Goal: Task Accomplishment & Management: Use online tool/utility

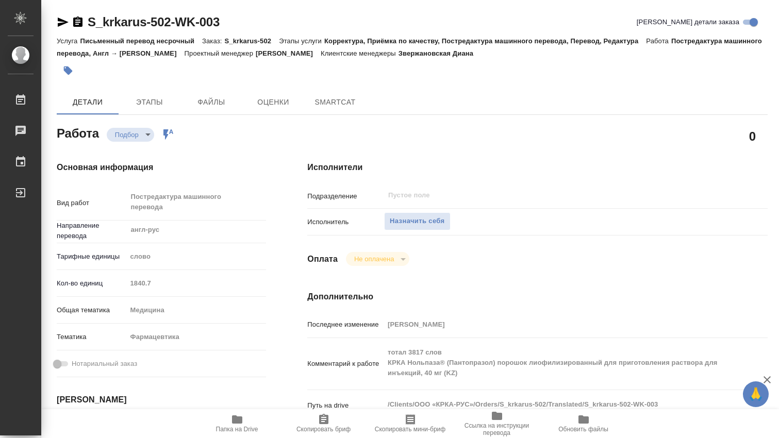
type textarea "x"
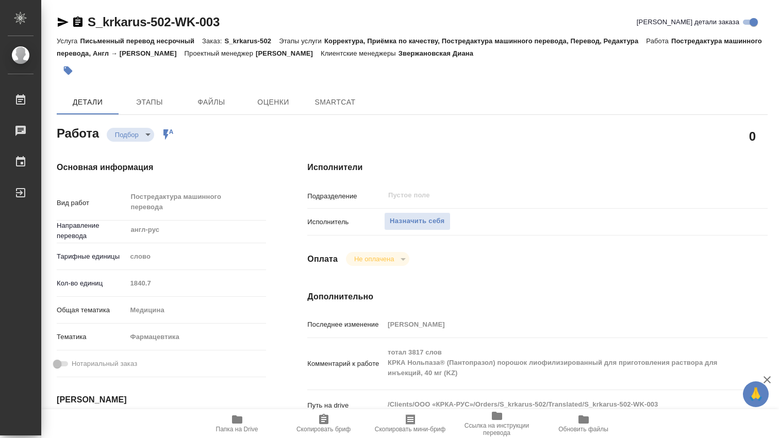
type textarea "x"
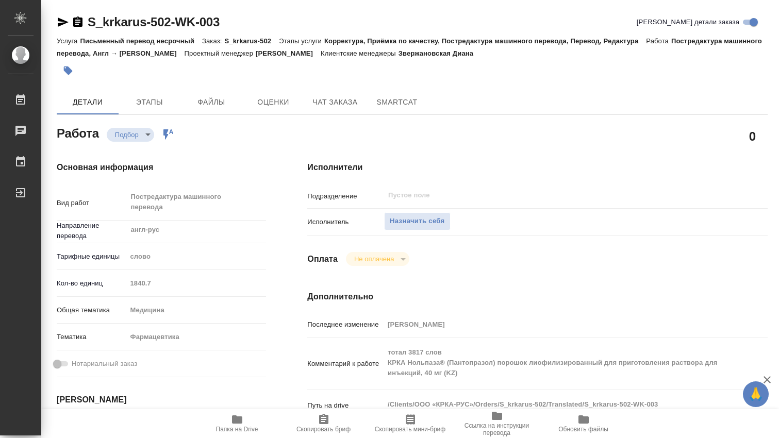
type textarea "x"
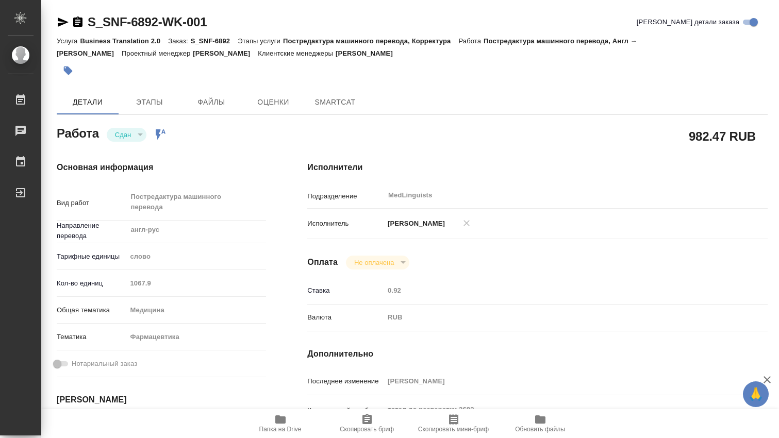
type textarea "x"
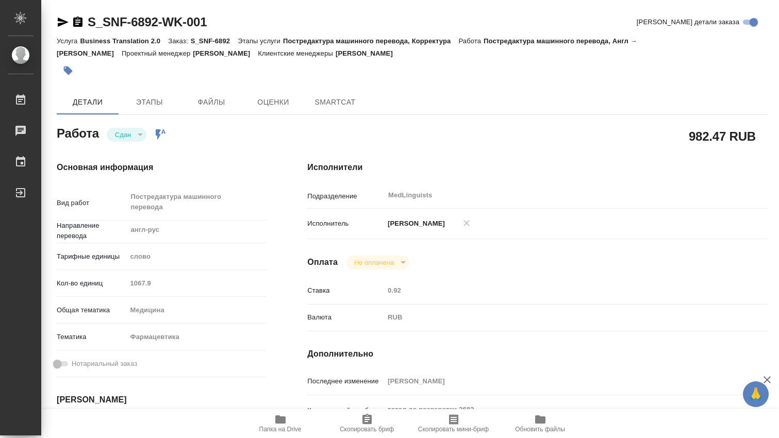
type textarea "x"
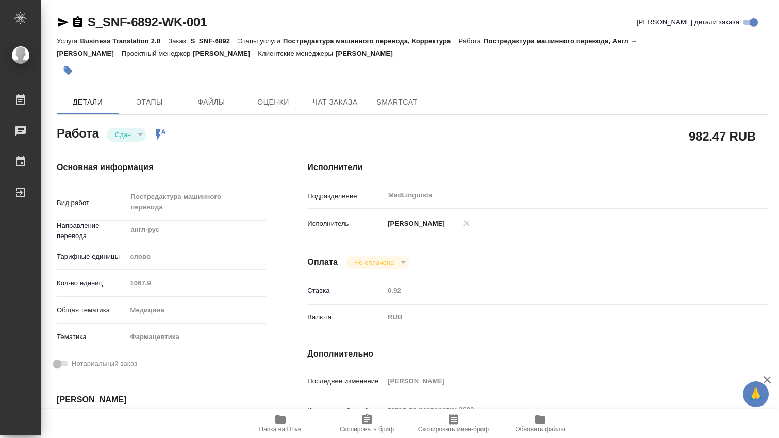
type textarea "x"
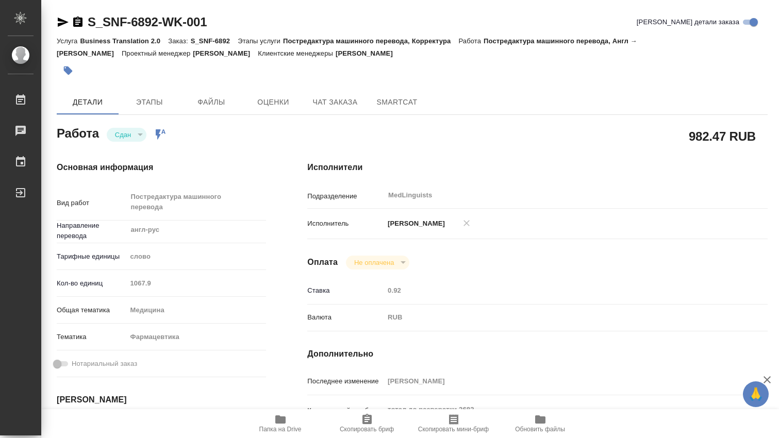
click at [114, 284] on div "Кол-во единиц 1067.9" at bounding box center [161, 283] width 209 height 18
type textarea "x"
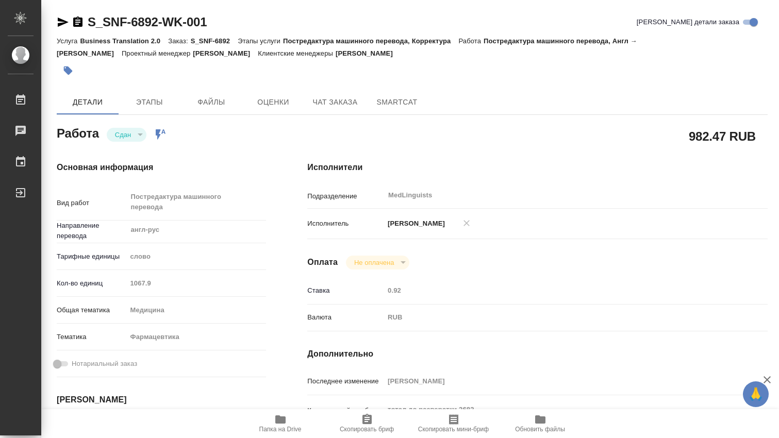
type textarea "x"
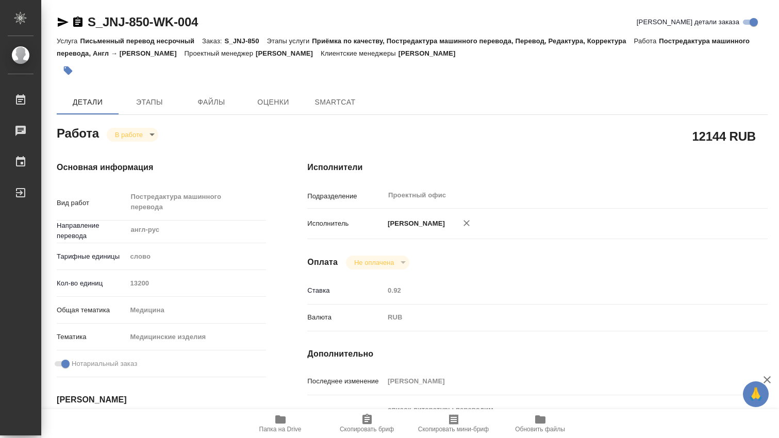
type textarea "x"
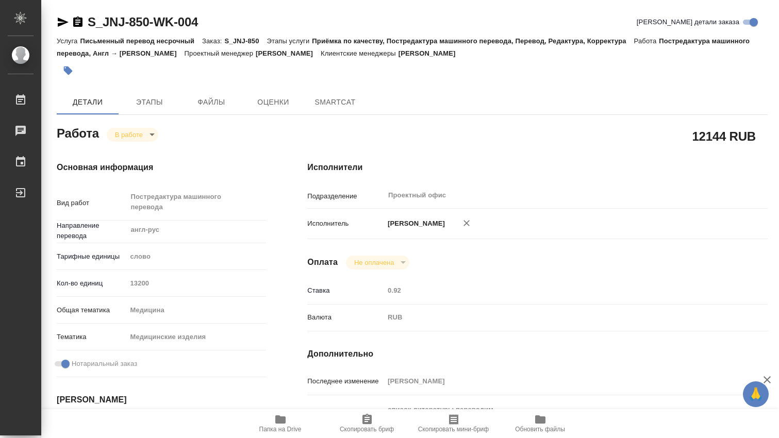
type textarea "x"
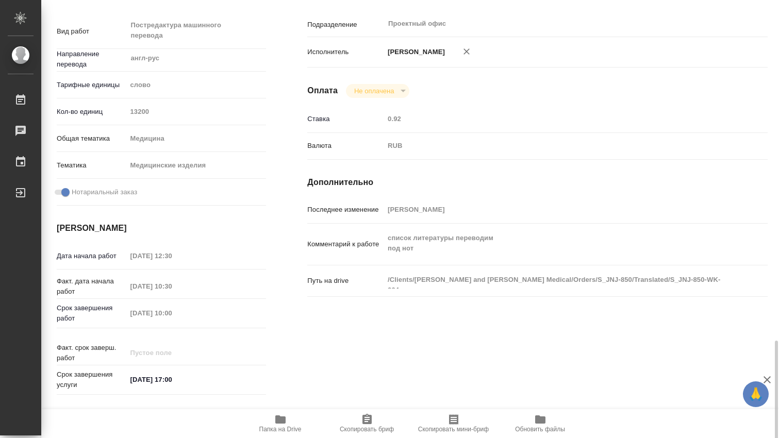
scroll to position [343, 0]
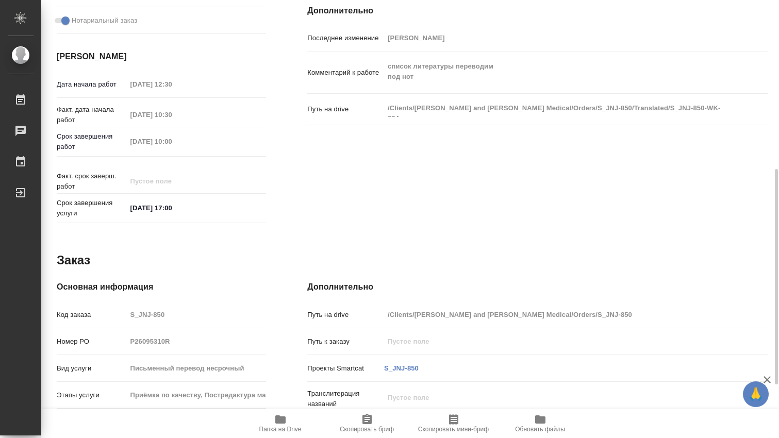
type textarea "x"
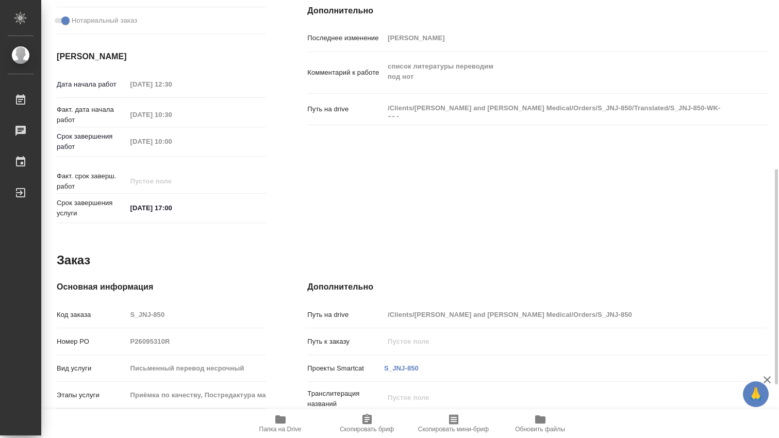
type textarea "x"
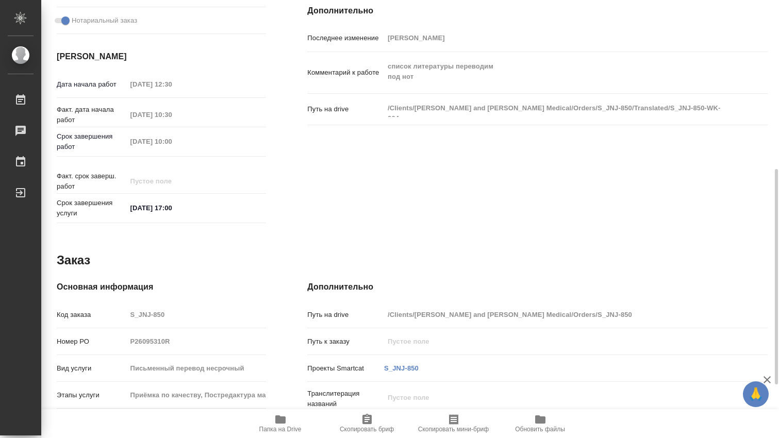
scroll to position [172, 0]
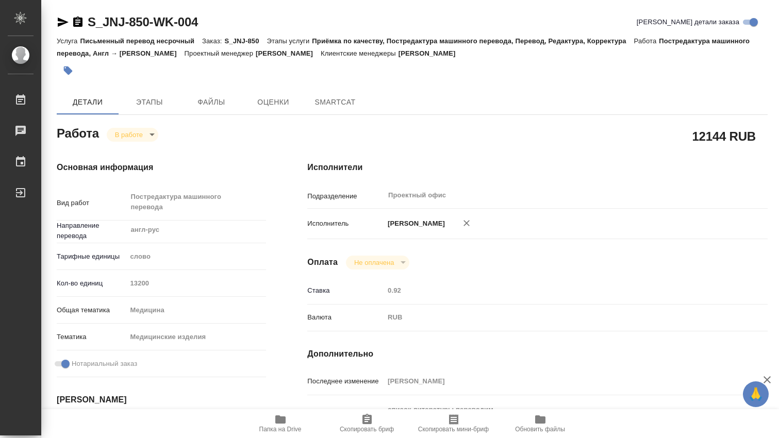
type textarea "x"
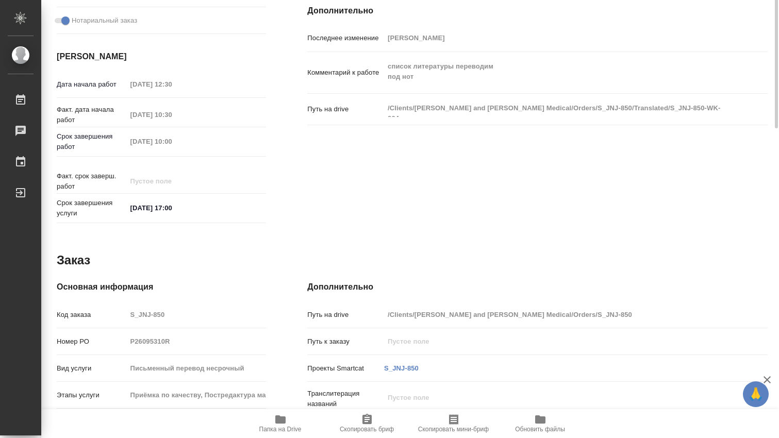
scroll to position [452, 0]
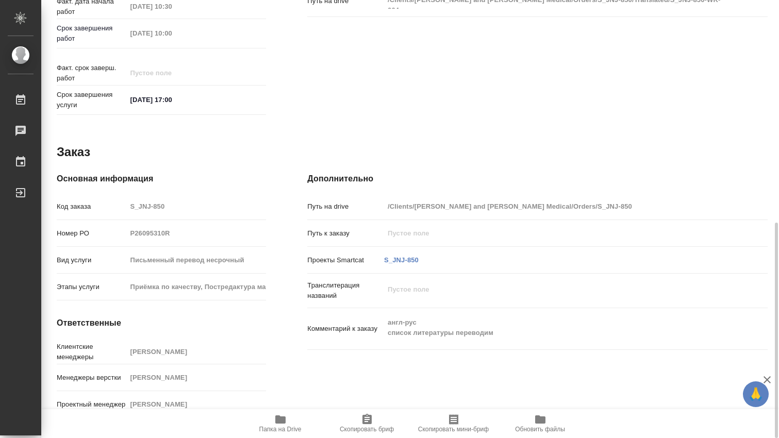
type textarea "x"
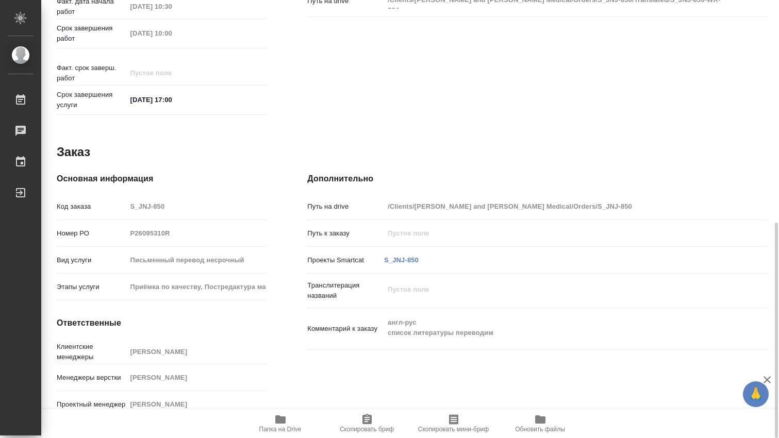
type textarea "x"
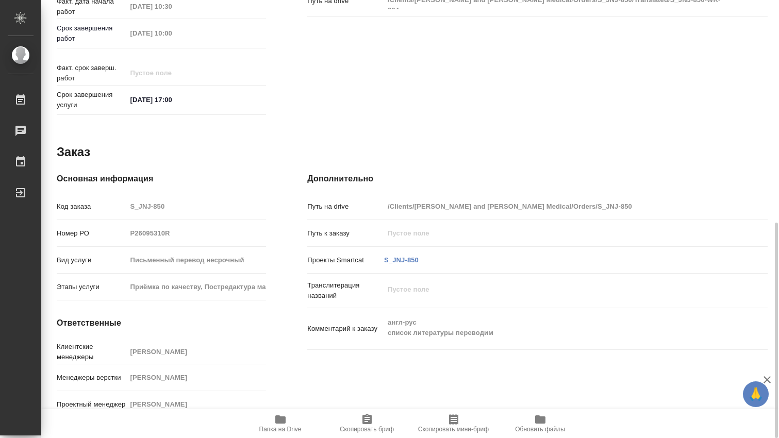
scroll to position [0, 0]
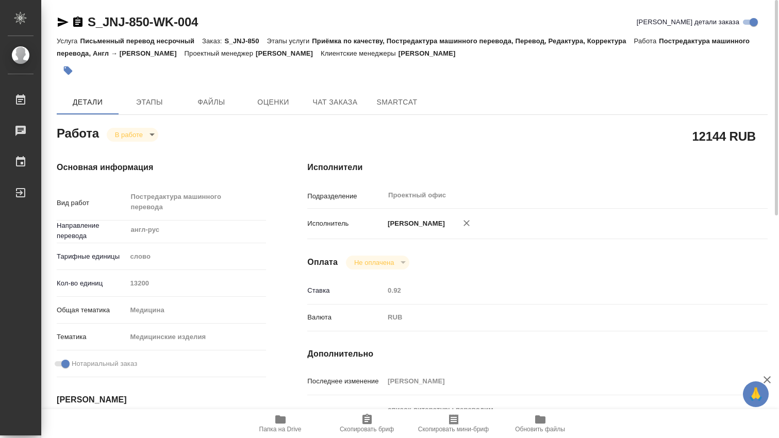
type textarea "x"
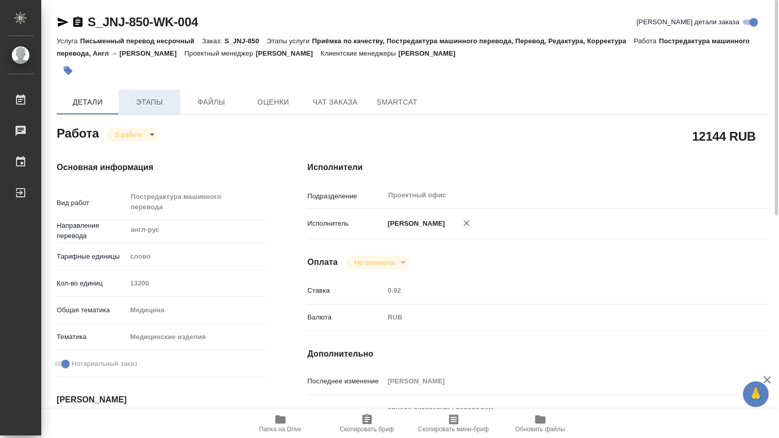
click at [150, 99] on span "Этапы" at bounding box center [149, 102] width 49 height 13
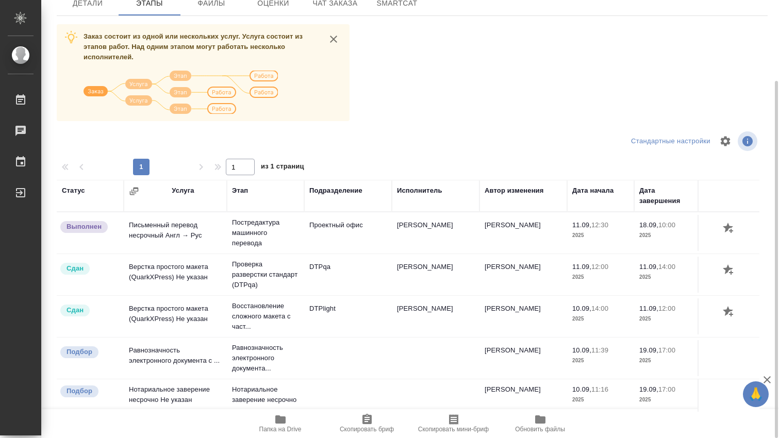
scroll to position [90, 0]
